Goal: Task Accomplishment & Management: Complete application form

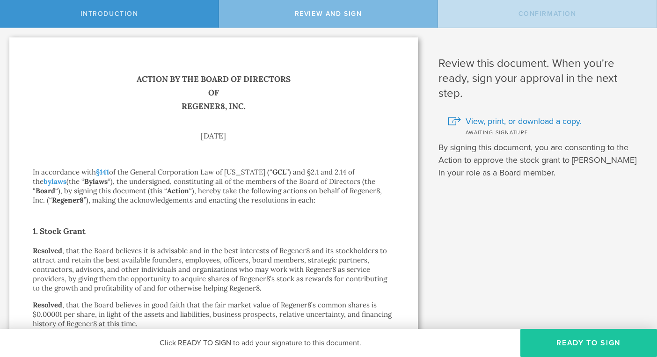
click at [559, 335] on button "Ready to Sign" at bounding box center [588, 343] width 137 height 28
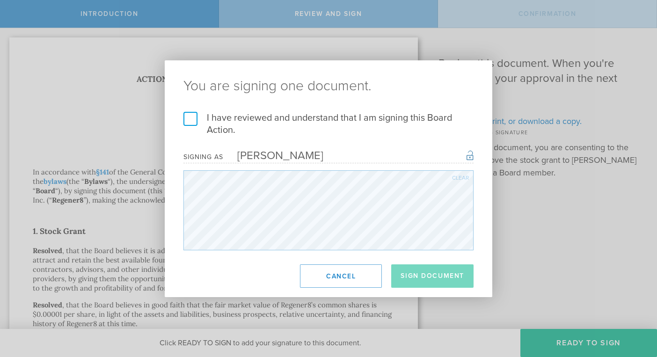
click at [193, 119] on label "I have reviewed and understand that I am signing this Board Action." at bounding box center [328, 124] width 290 height 24
click at [0, 0] on input "I have reviewed and understand that I am signing this Board Action." at bounding box center [0, 0] width 0 height 0
click at [432, 275] on button "Sign Document" at bounding box center [432, 275] width 82 height 23
